Goal: Transaction & Acquisition: Purchase product/service

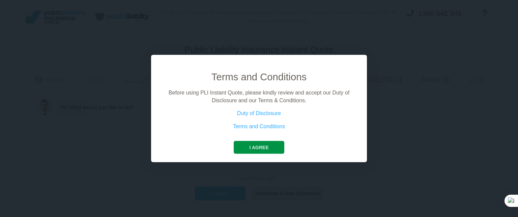
click at [242, 149] on button "I agree" at bounding box center [259, 147] width 50 height 13
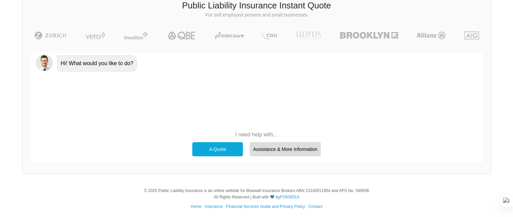
scroll to position [46, 0]
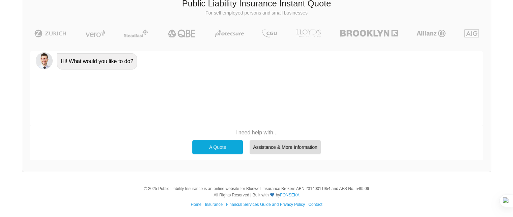
click at [224, 151] on div "A Quote" at bounding box center [217, 147] width 51 height 14
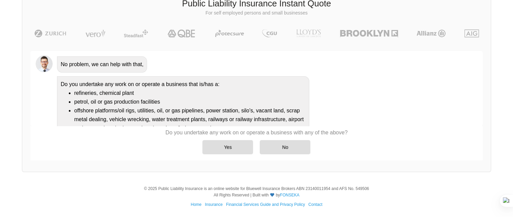
scroll to position [109, 0]
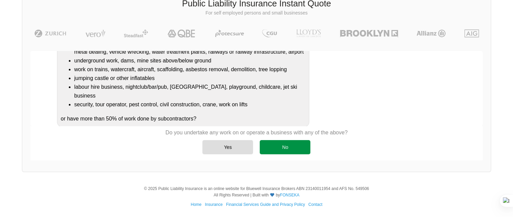
click at [285, 149] on div "No" at bounding box center [285, 147] width 51 height 14
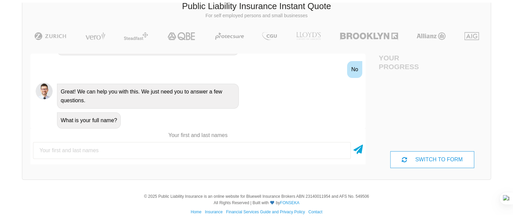
scroll to position [46, 0]
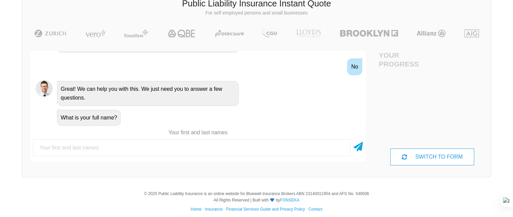
click at [116, 141] on input "text" at bounding box center [192, 147] width 318 height 17
type input "V King"
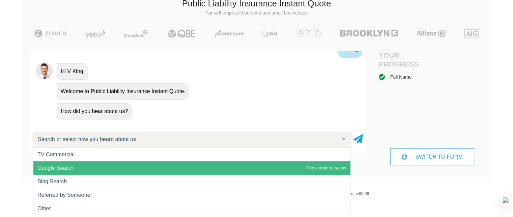
scroll to position [0, 0]
click at [90, 170] on span "Google Search" at bounding box center [191, 167] width 317 height 13
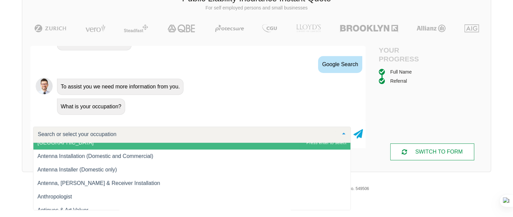
scroll to position [270, 0]
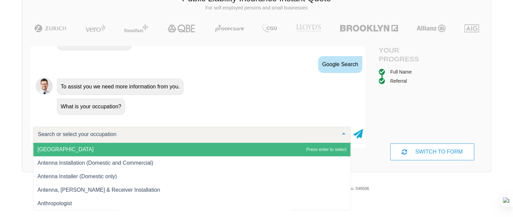
click at [169, 129] on div at bounding box center [192, 135] width 318 height 16
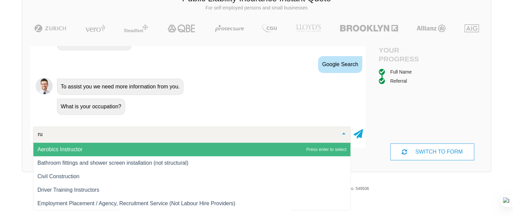
type input "r"
type input "g"
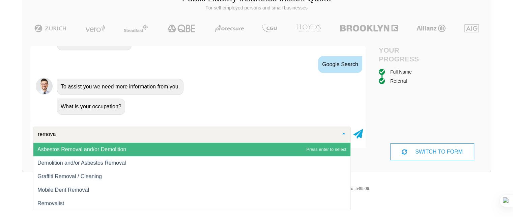
type input "removal"
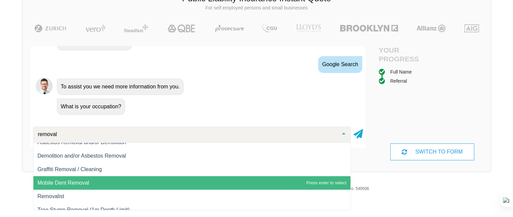
scroll to position [13, 0]
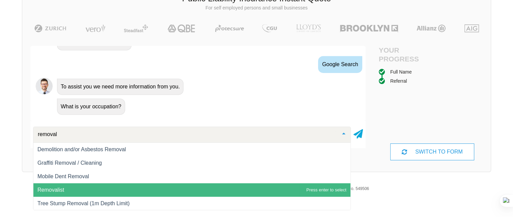
click at [139, 192] on span "Removalist" at bounding box center [191, 189] width 317 height 13
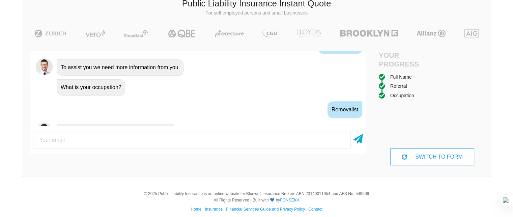
scroll to position [401, 0]
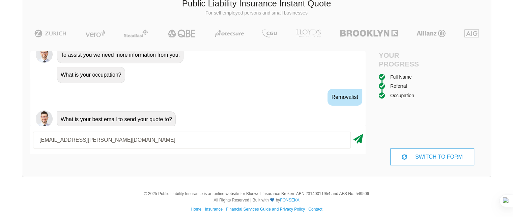
type input "[EMAIL_ADDRESS][PERSON_NAME][DOMAIN_NAME]"
click at [356, 139] on icon at bounding box center [358, 138] width 9 height 12
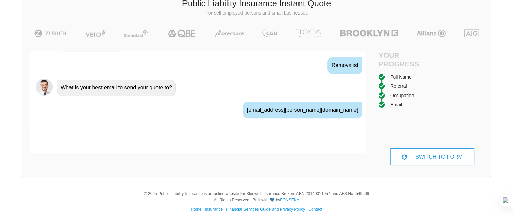
scroll to position [445, 0]
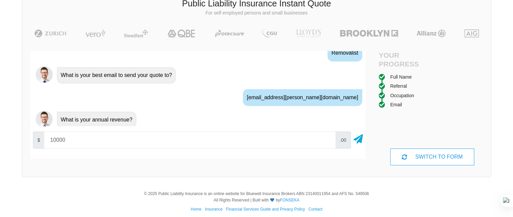
type input "10000"
click at [362, 144] on div at bounding box center [358, 140] width 9 height 17
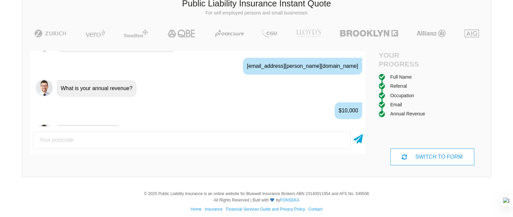
scroll to position [490, 0]
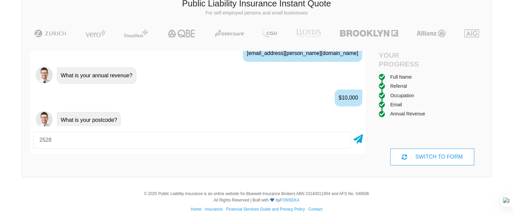
type input "2528"
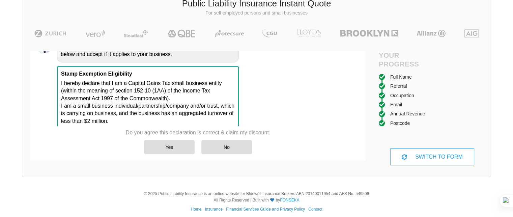
scroll to position [616, 0]
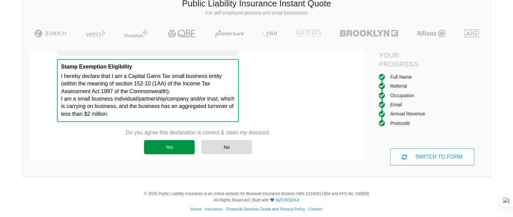
click at [173, 150] on div "Yes" at bounding box center [169, 147] width 51 height 14
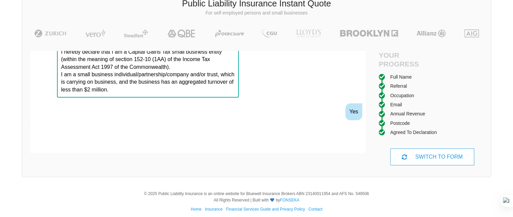
scroll to position [653, 0]
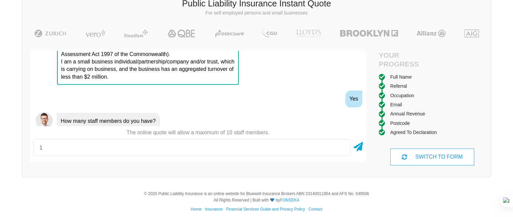
type input "1"
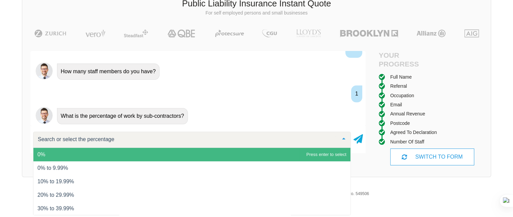
scroll to position [704, 0]
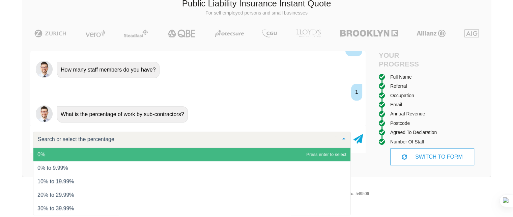
click at [157, 154] on span "0%" at bounding box center [191, 154] width 317 height 13
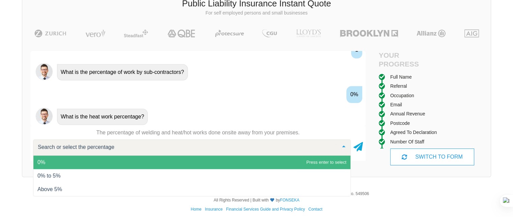
scroll to position [748, 0]
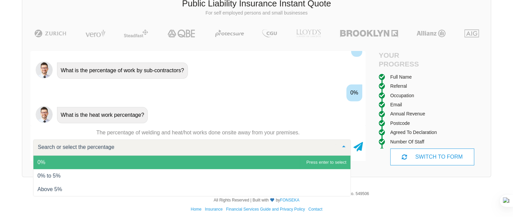
click at [220, 160] on span "0%" at bounding box center [191, 162] width 317 height 13
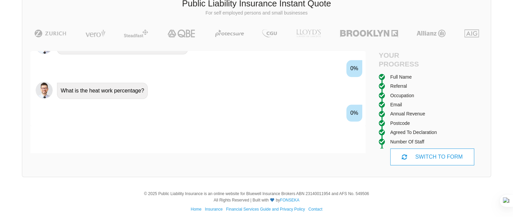
scroll to position [785, 0]
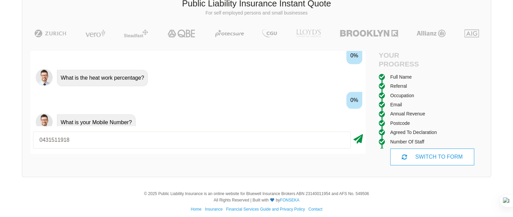
type input "0431511918"
click at [355, 137] on icon at bounding box center [358, 138] width 9 height 12
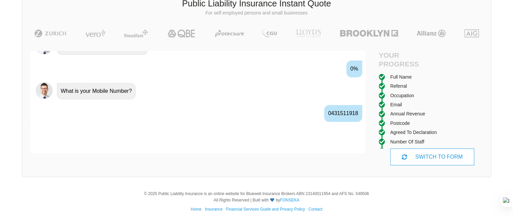
scroll to position [829, 0]
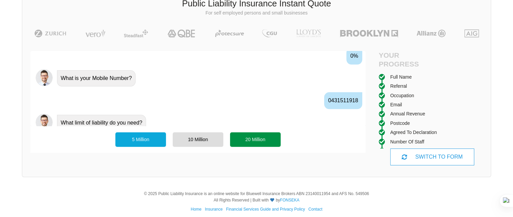
click at [260, 140] on div "20 Million" at bounding box center [255, 139] width 51 height 14
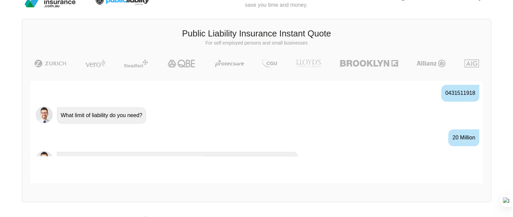
scroll to position [0, 0]
